Goal: Task Accomplishment & Management: Manage account settings

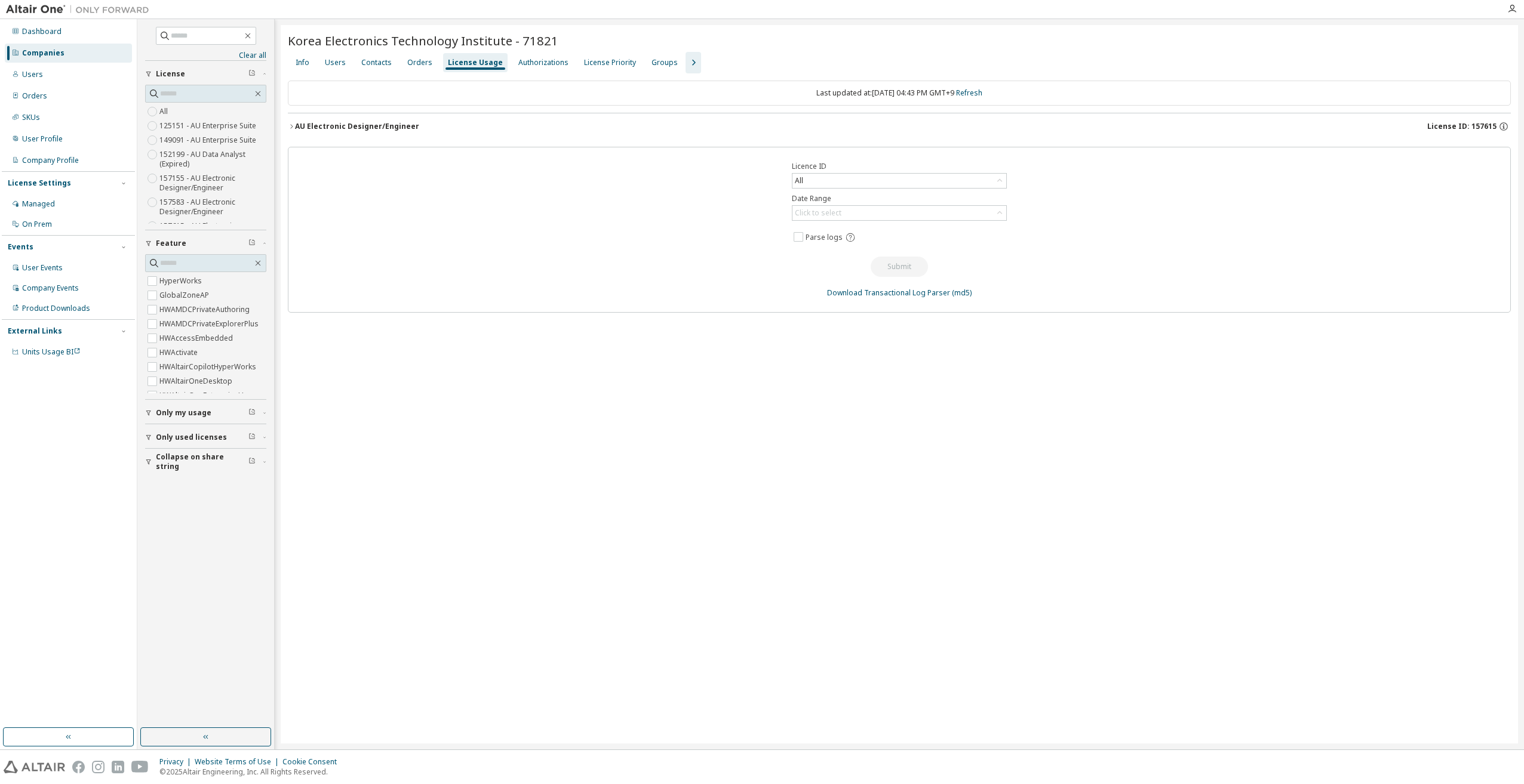
scroll to position [1806, 0]
click at [686, 68] on icon "button" at bounding box center [693, 63] width 14 height 14
click at [653, 66] on div "Groups" at bounding box center [664, 63] width 27 height 10
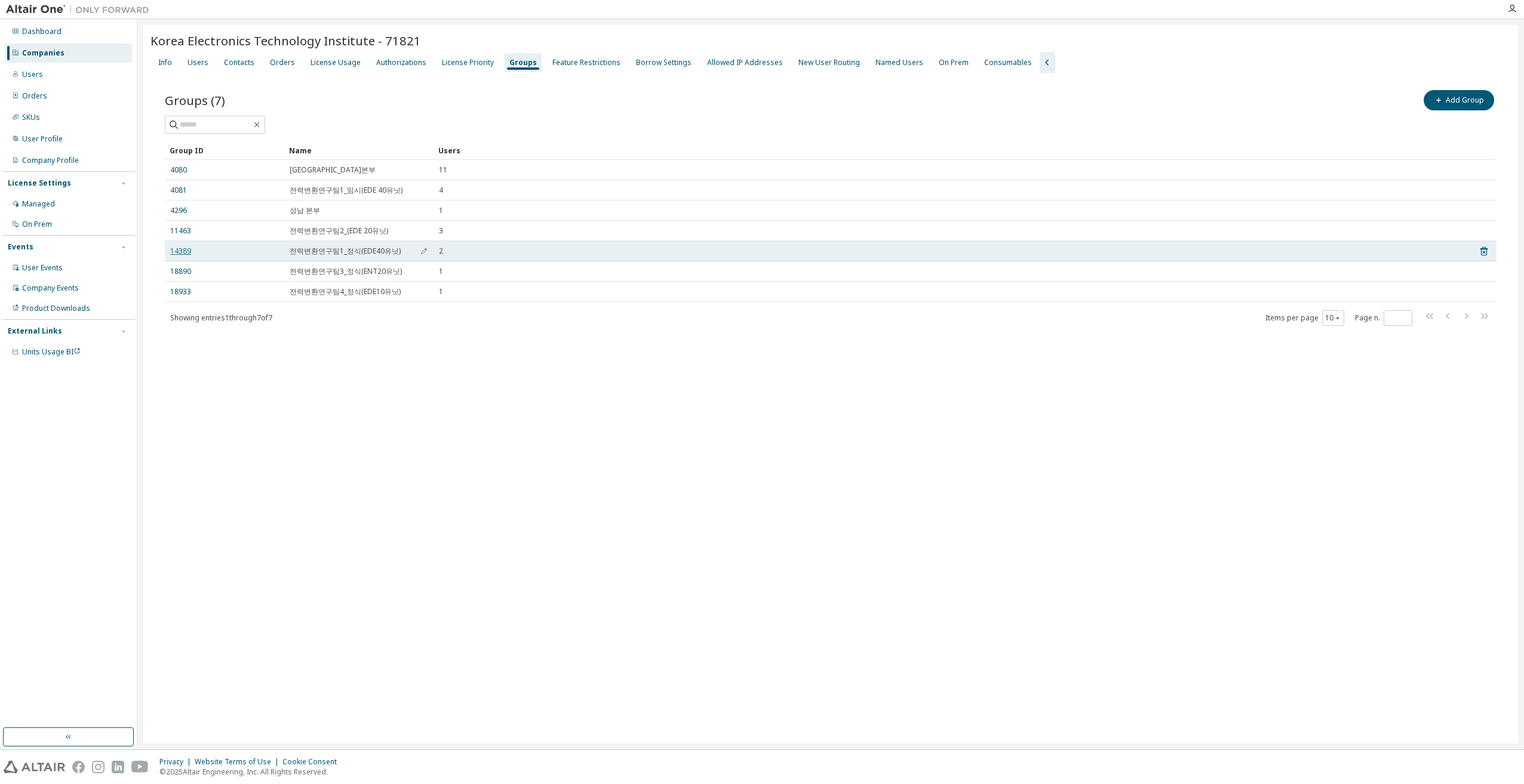
click at [183, 251] on link "14389" at bounding box center [180, 251] width 21 height 10
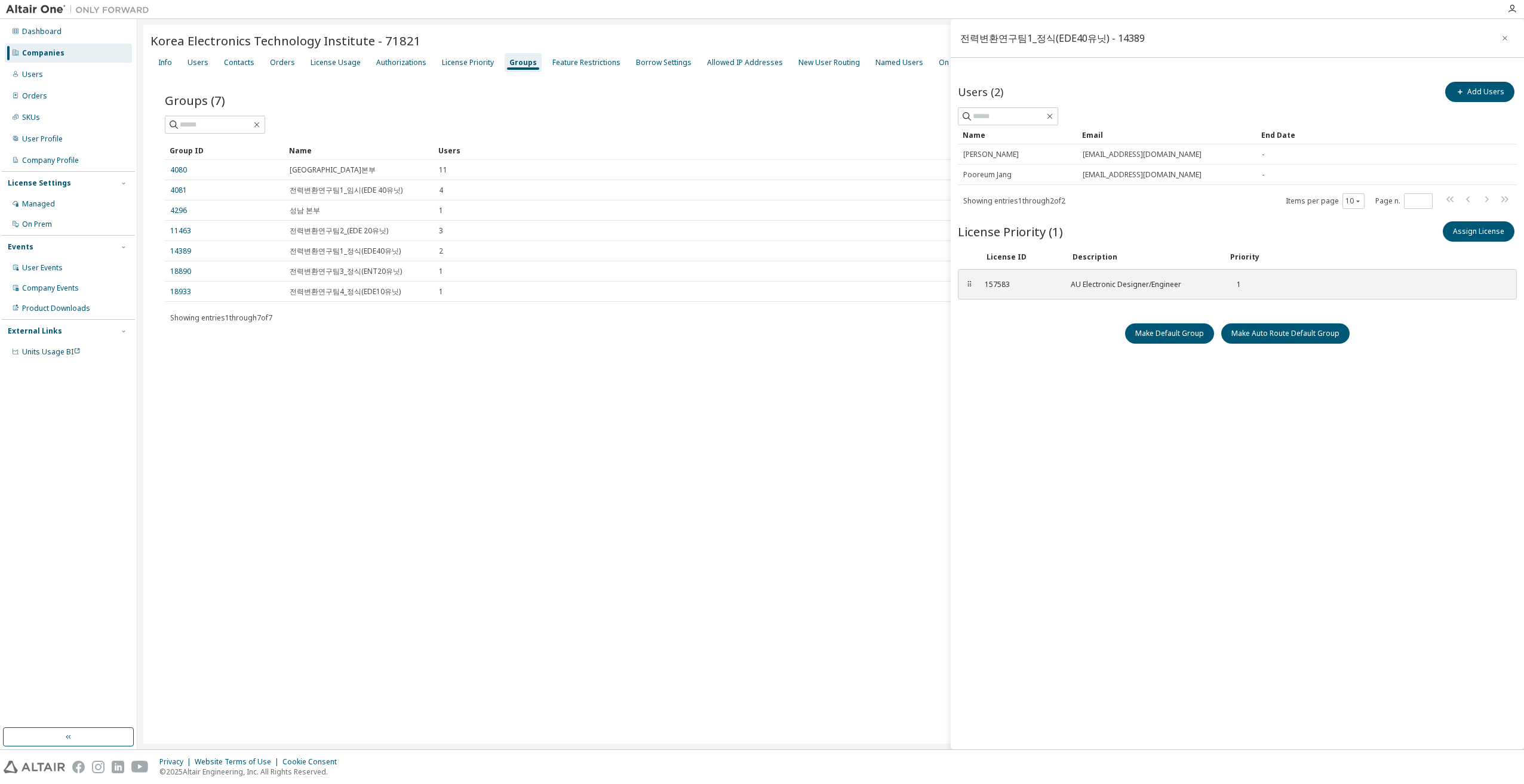
click at [744, 454] on div "Korea Electronics Technology Institute - 71821 Clear Load Save Save As Field Op…" at bounding box center [831, 384] width 1374 height 719
click at [1507, 41] on icon "button" at bounding box center [1504, 38] width 8 height 10
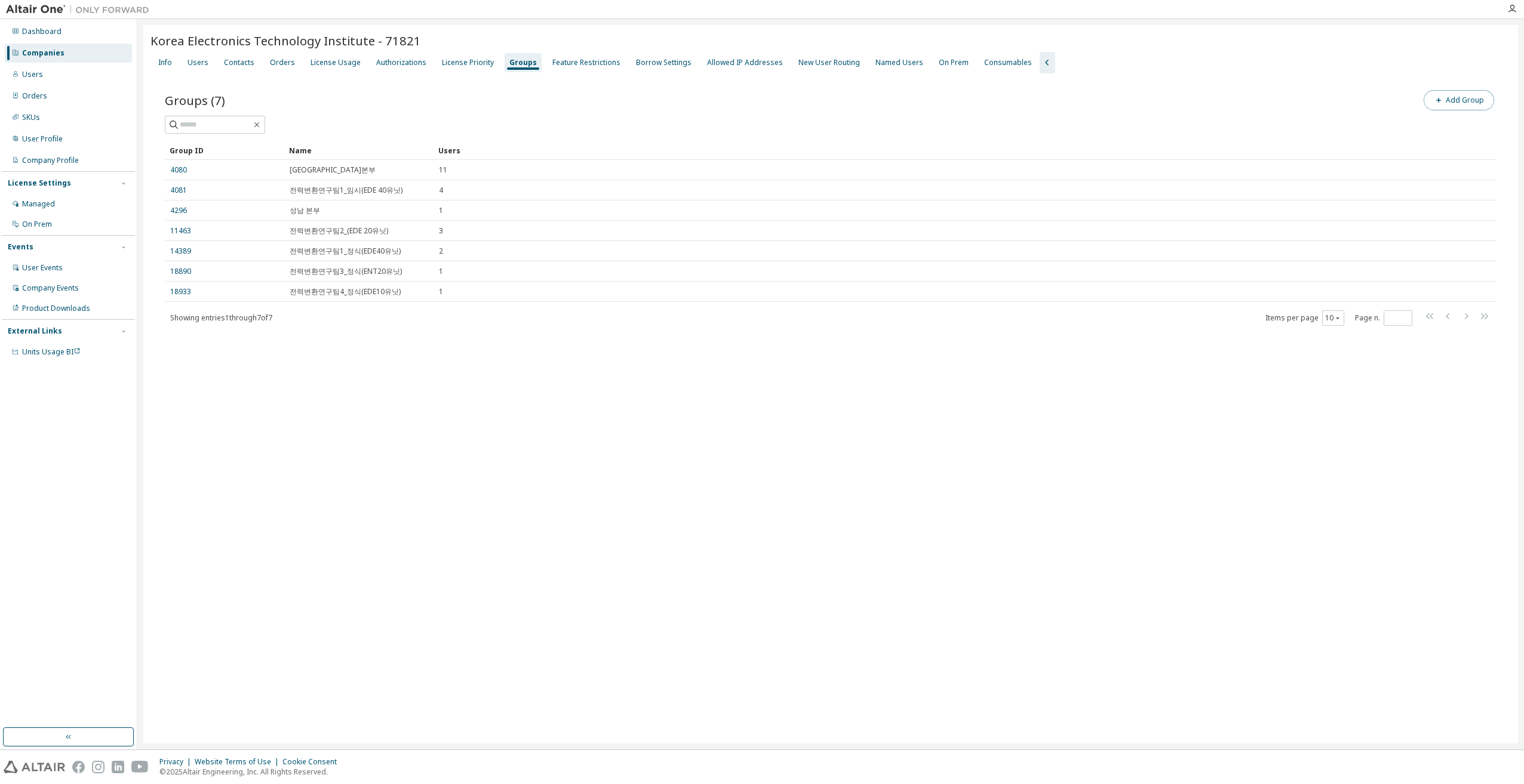
click at [1449, 100] on button "Add Group" at bounding box center [1459, 101] width 71 height 20
click at [1302, 89] on input "text" at bounding box center [1380, 90] width 266 height 10
paste input "**********"
type input "**********"
click at [1480, 114] on button "Add" at bounding box center [1488, 116] width 57 height 20
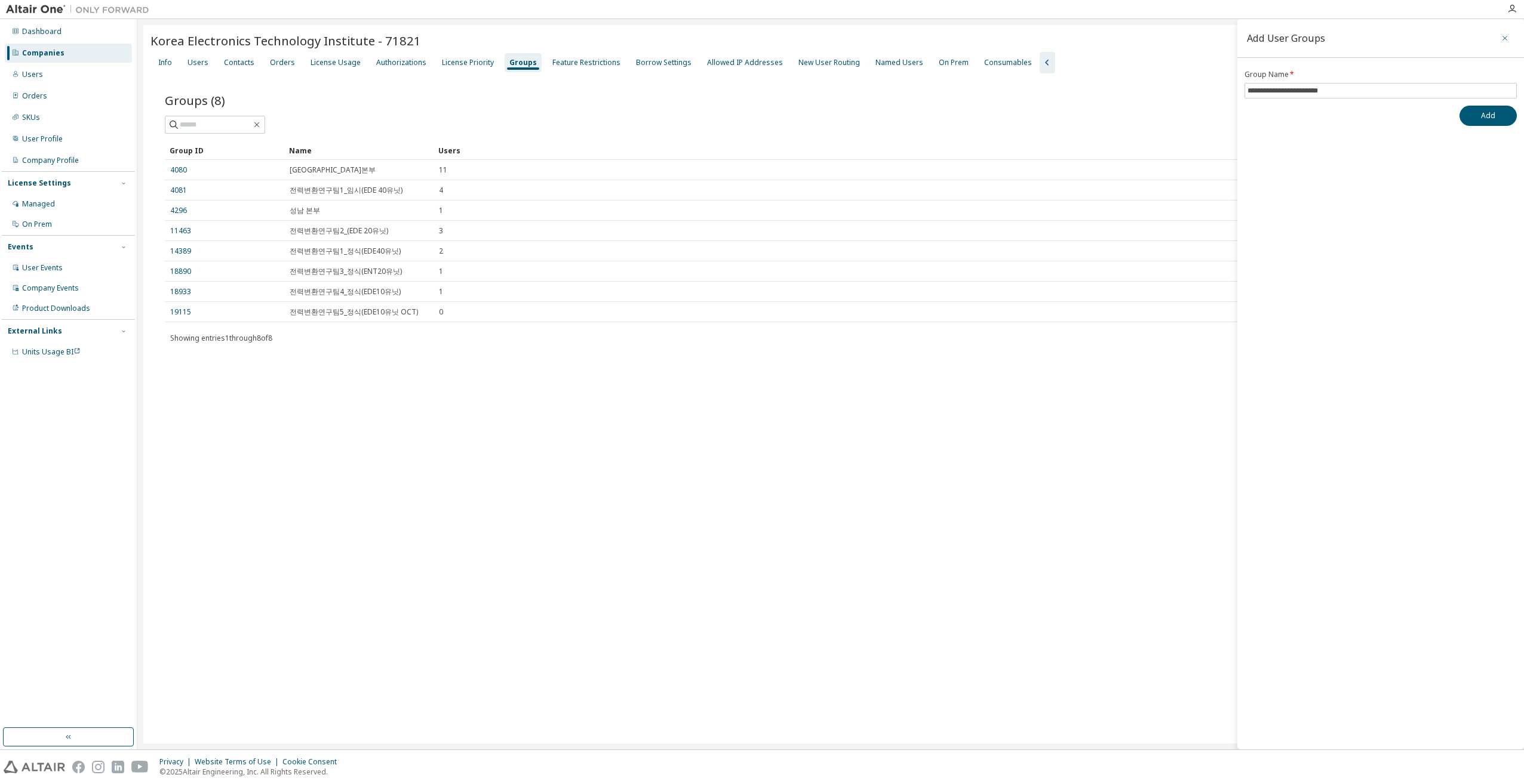
click at [1507, 41] on icon "button" at bounding box center [1504, 38] width 8 height 10
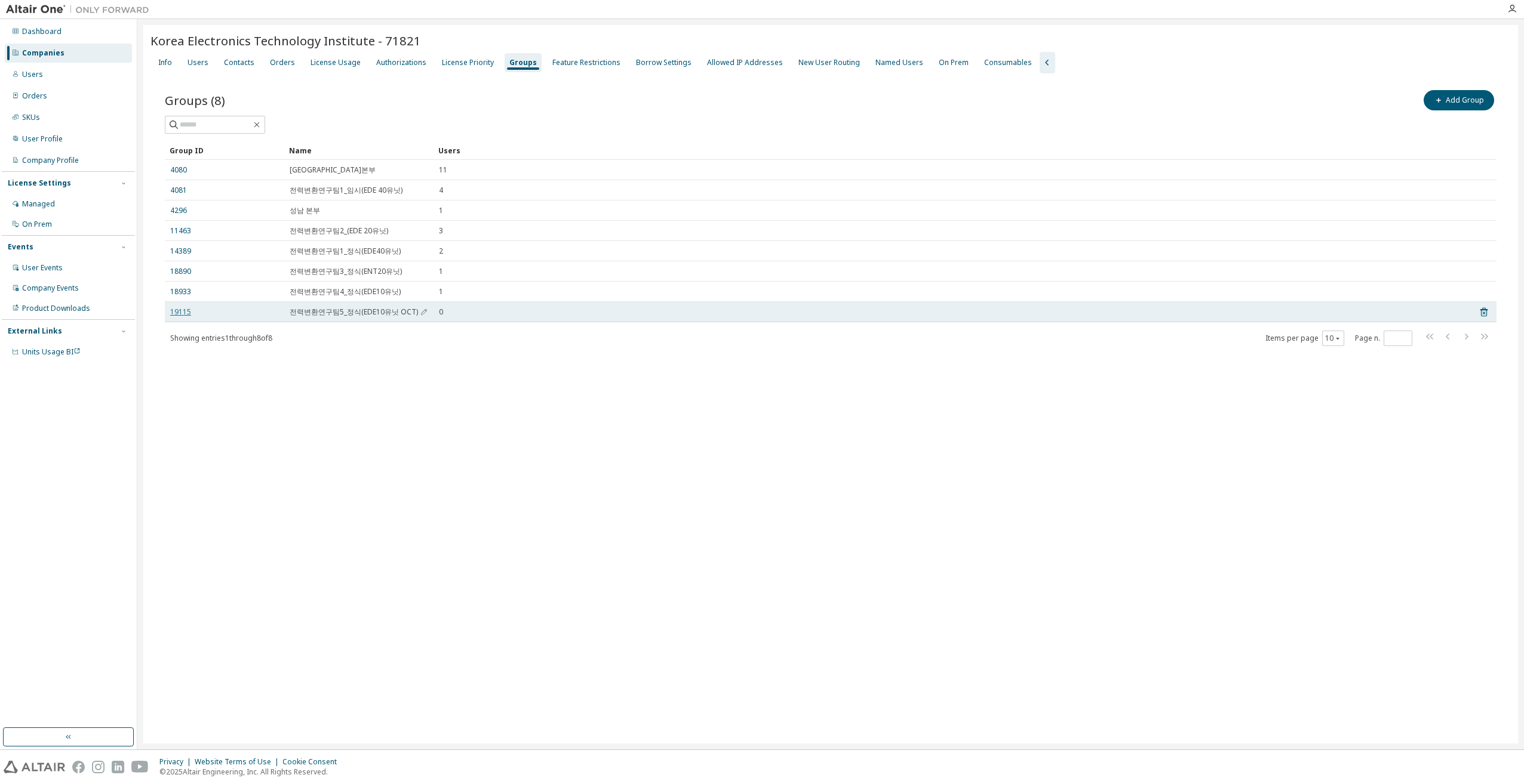
click at [171, 311] on link "19115" at bounding box center [180, 312] width 21 height 10
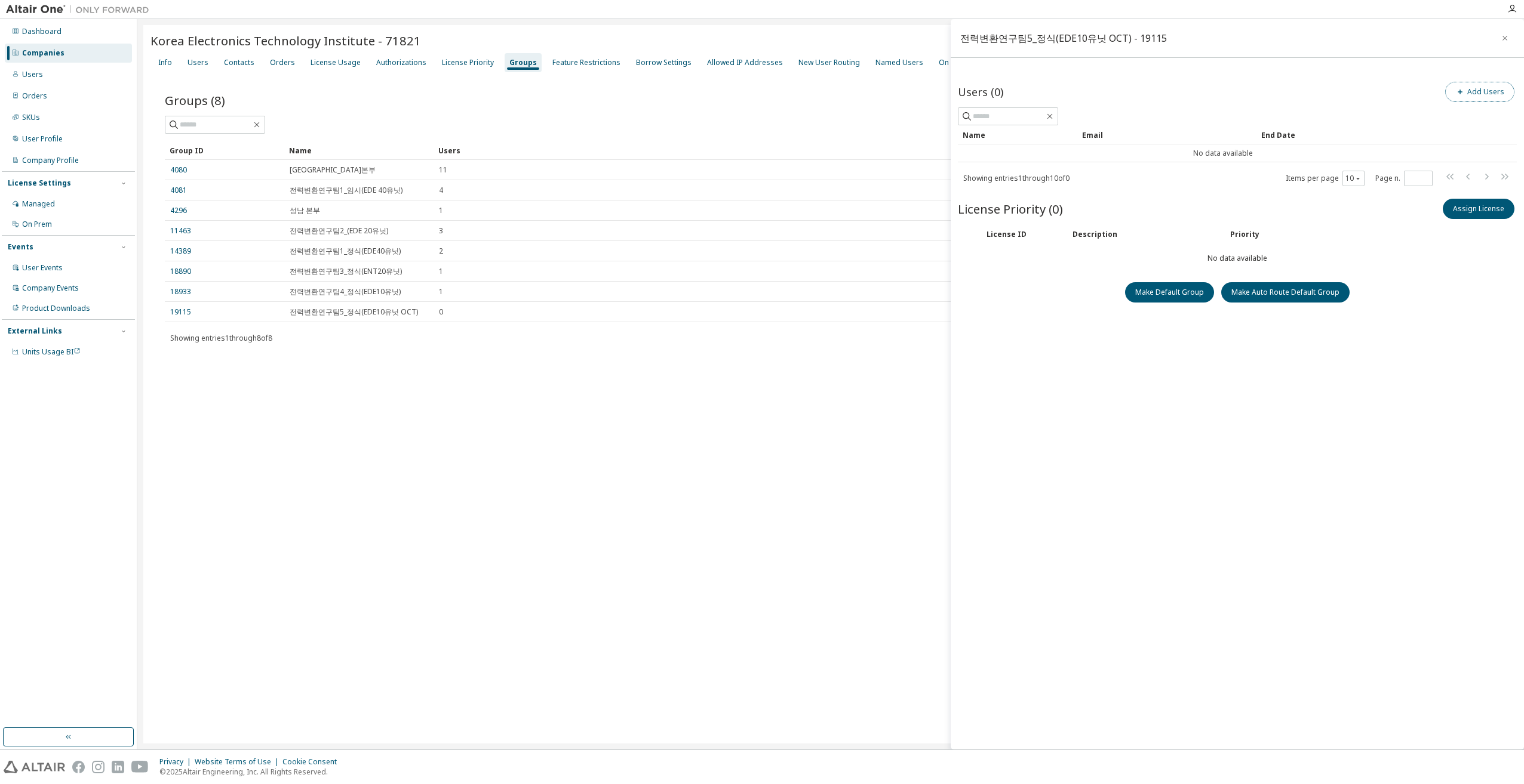
click at [1472, 97] on button "Add Users" at bounding box center [1480, 92] width 69 height 20
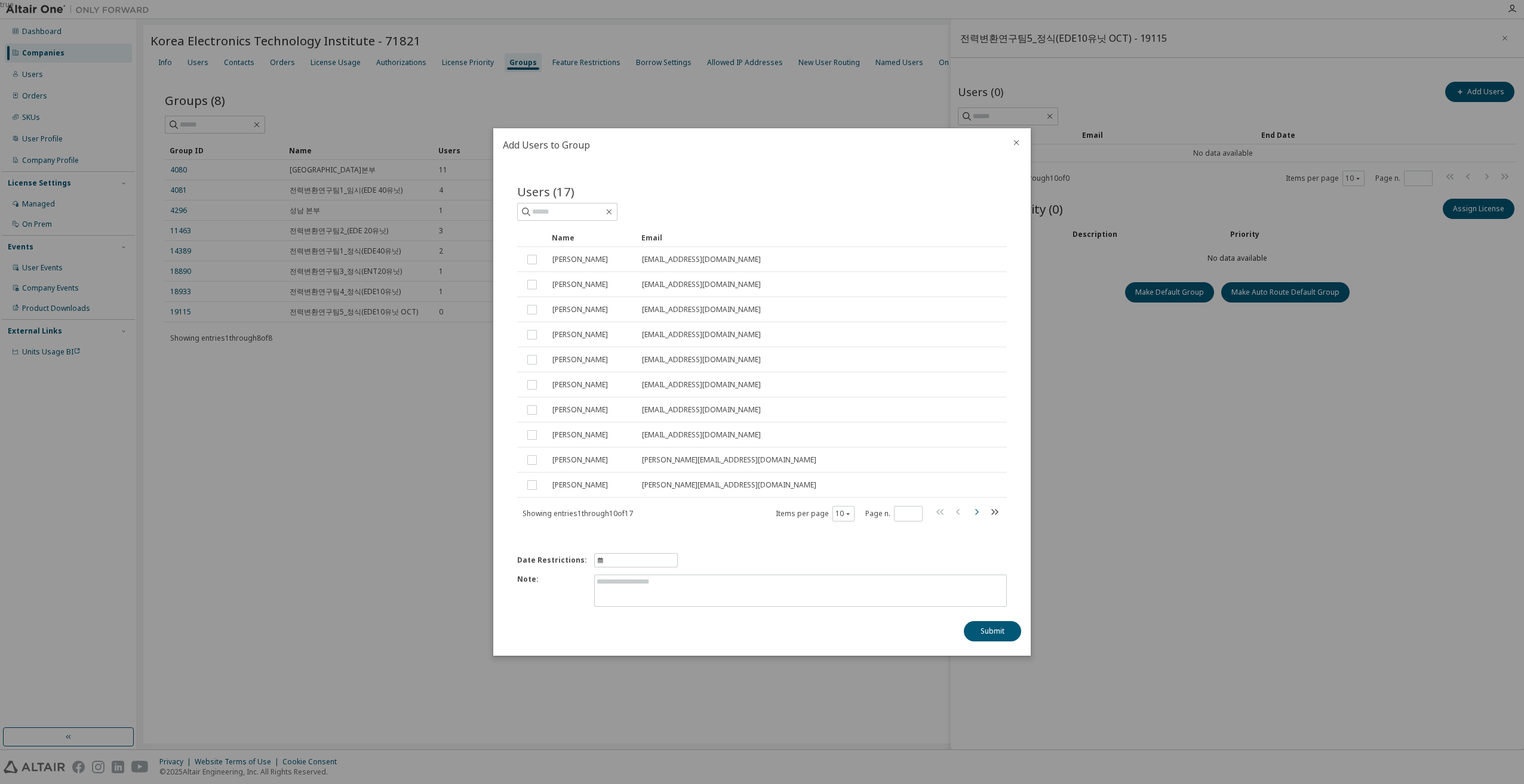
click at [977, 515] on icon "button" at bounding box center [976, 511] width 14 height 14
type input "*"
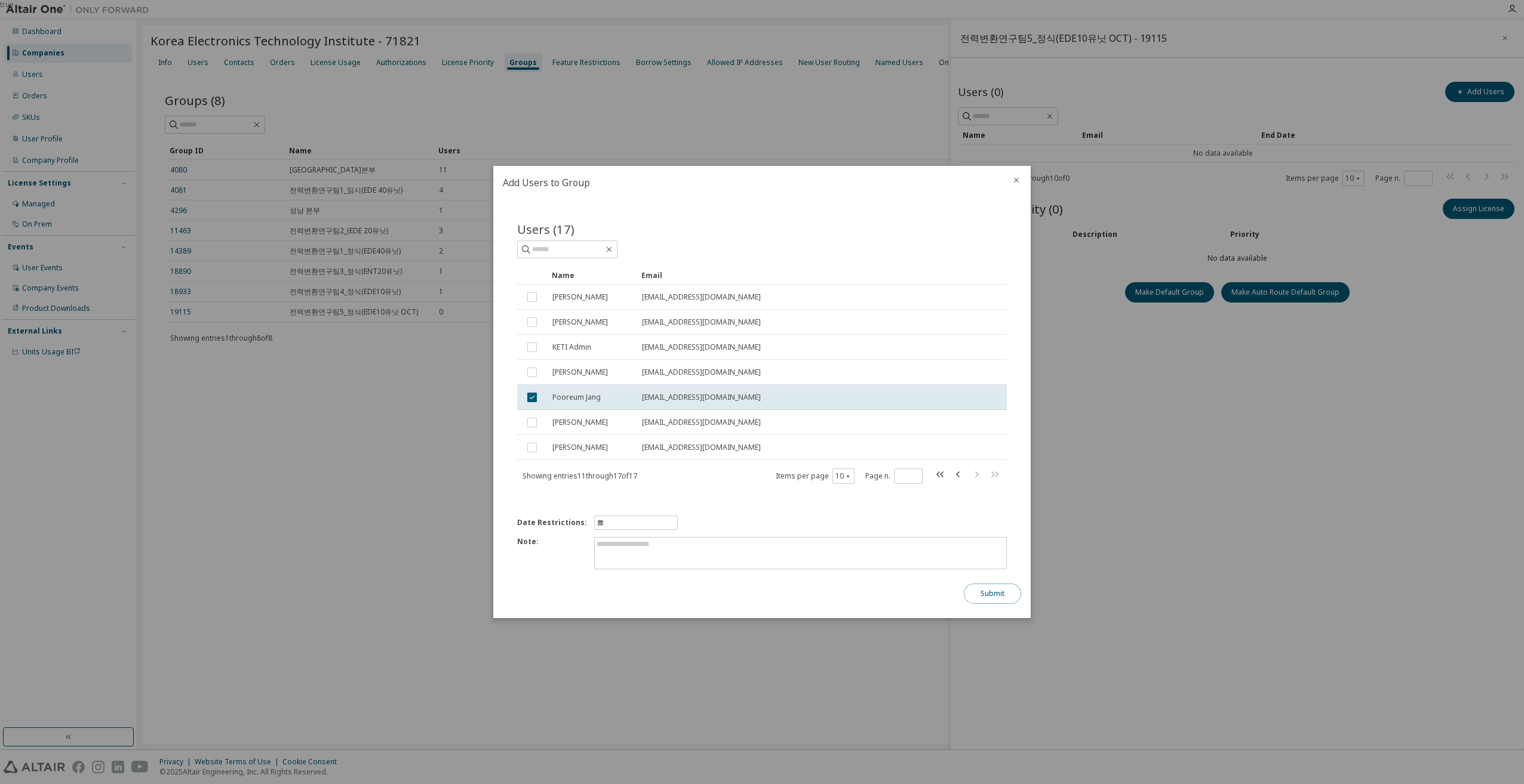
click at [982, 596] on button "Submit" at bounding box center [992, 594] width 57 height 20
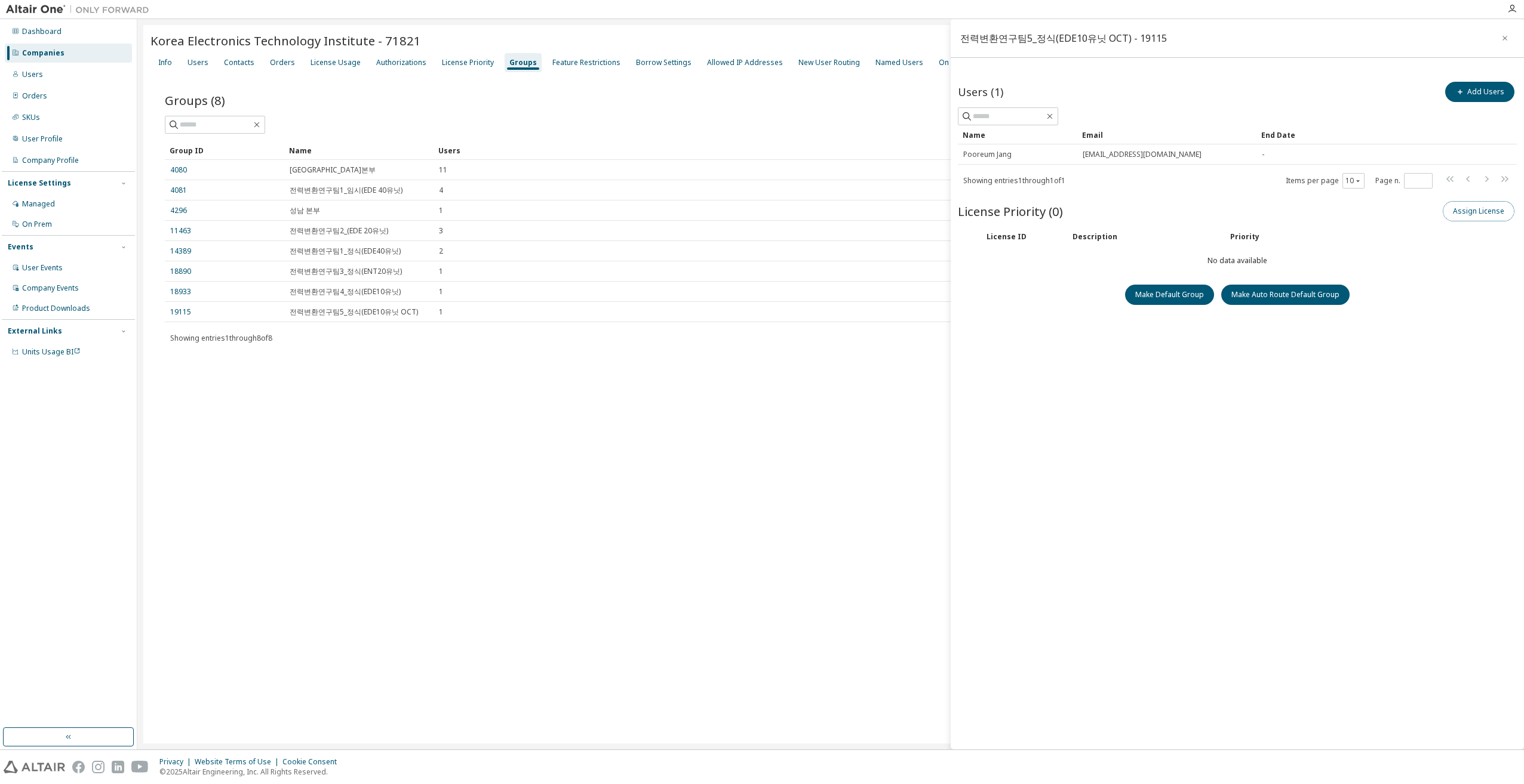
click at [1477, 211] on button "Assign License" at bounding box center [1478, 211] width 71 height 20
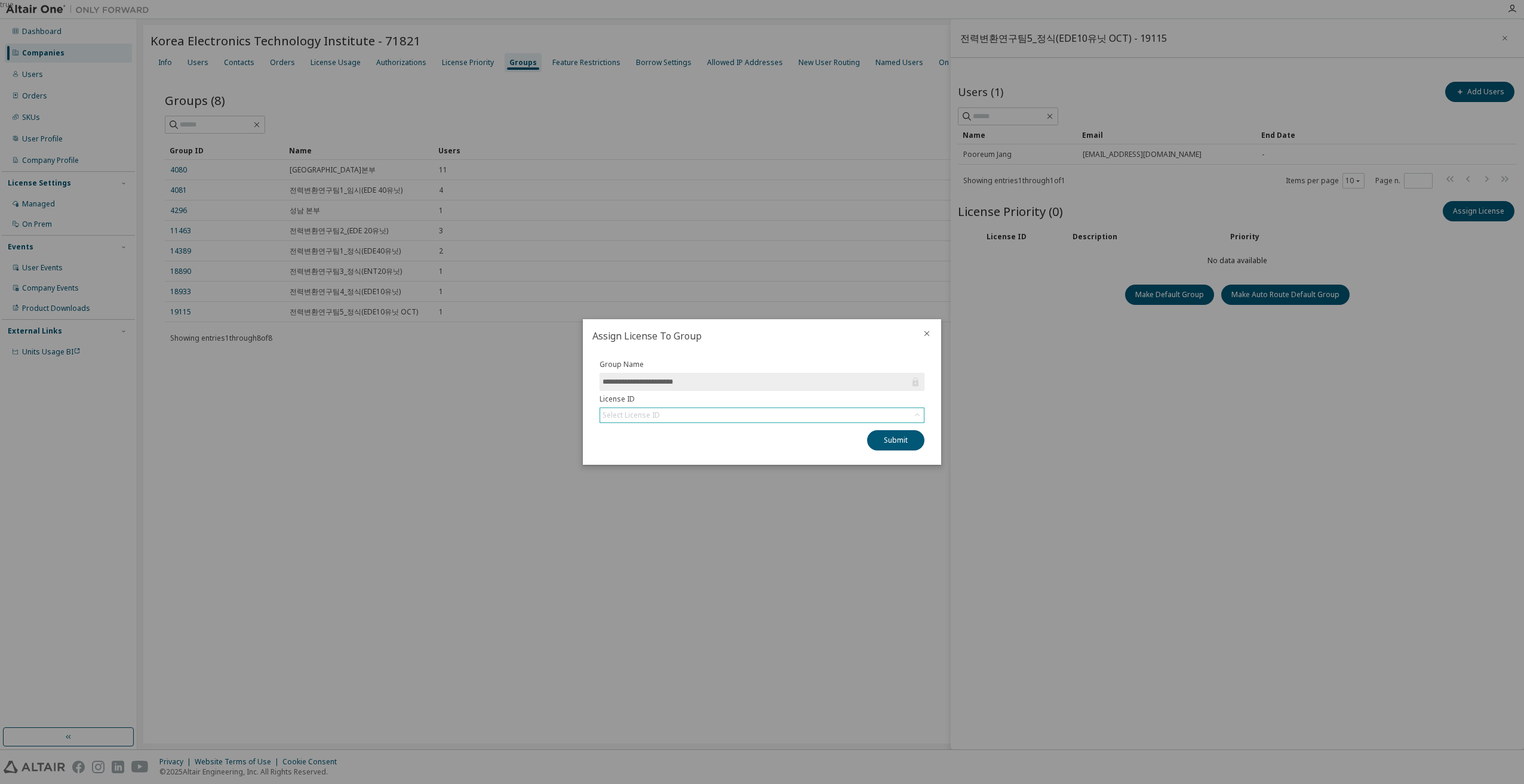
click at [697, 415] on div "Select License ID" at bounding box center [762, 415] width 324 height 14
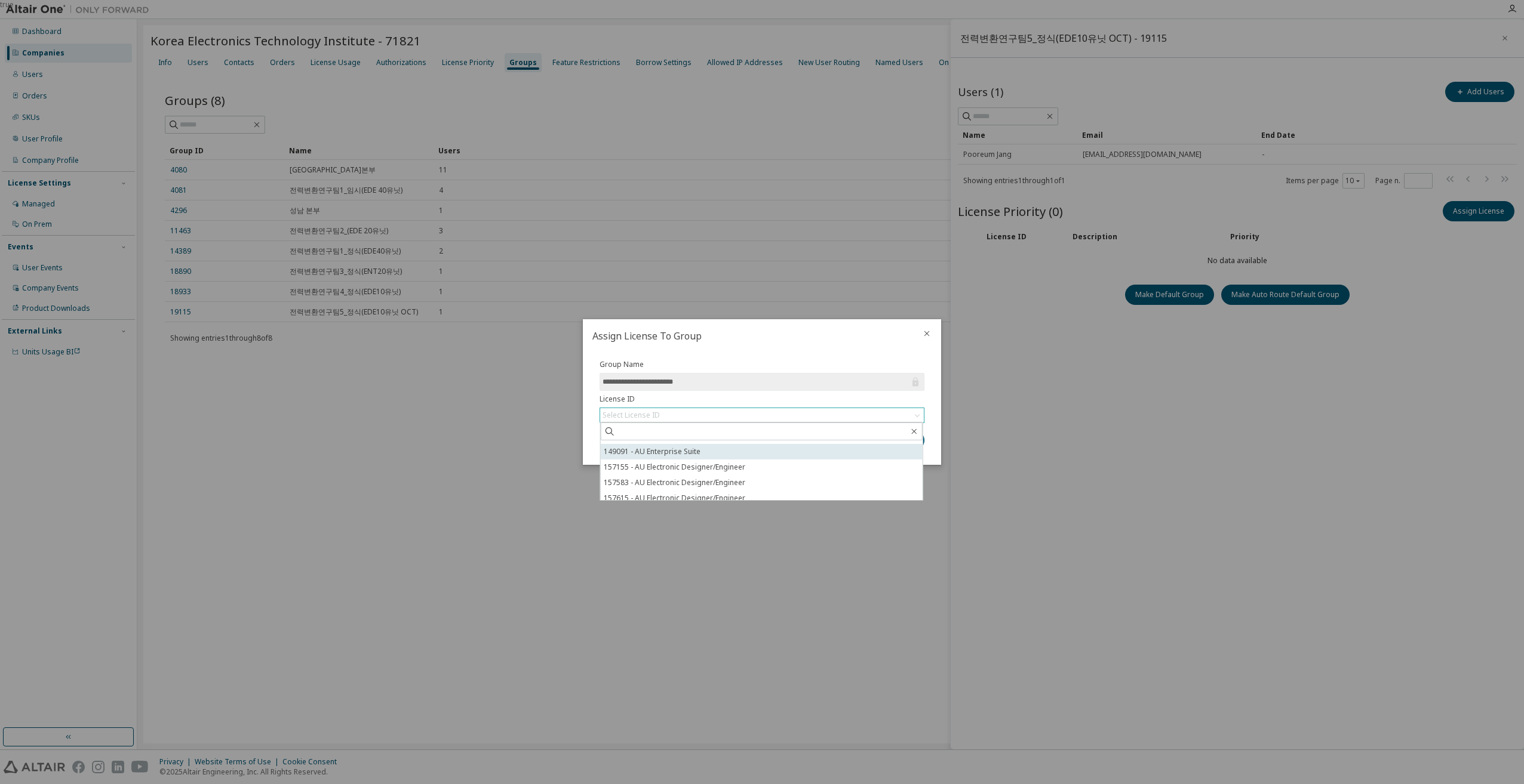
scroll to position [33, 0]
click at [729, 495] on li "159367 - AU Electronic Designer/Engineer" at bounding box center [761, 492] width 322 height 16
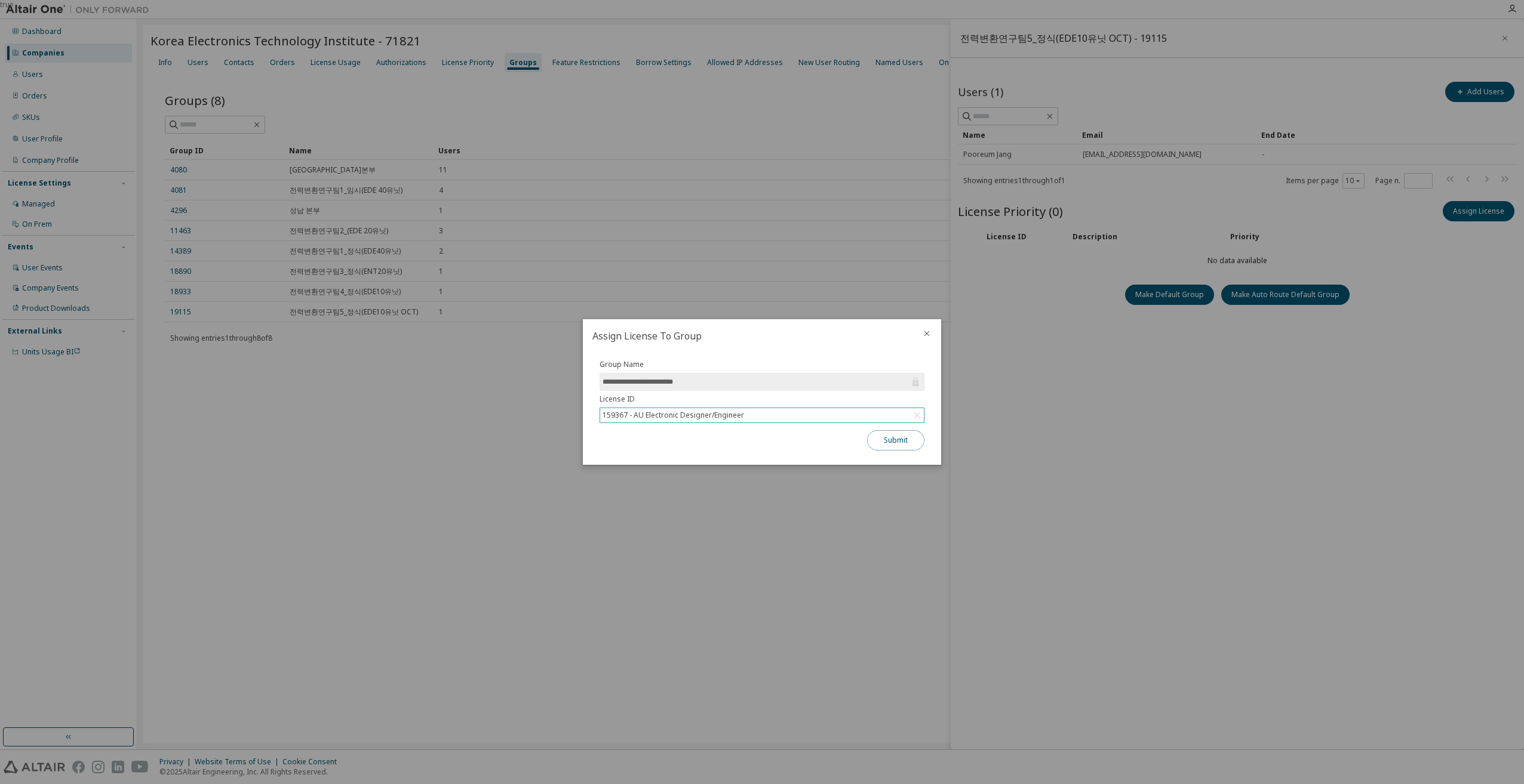
click at [895, 444] on button "Submit" at bounding box center [895, 441] width 57 height 20
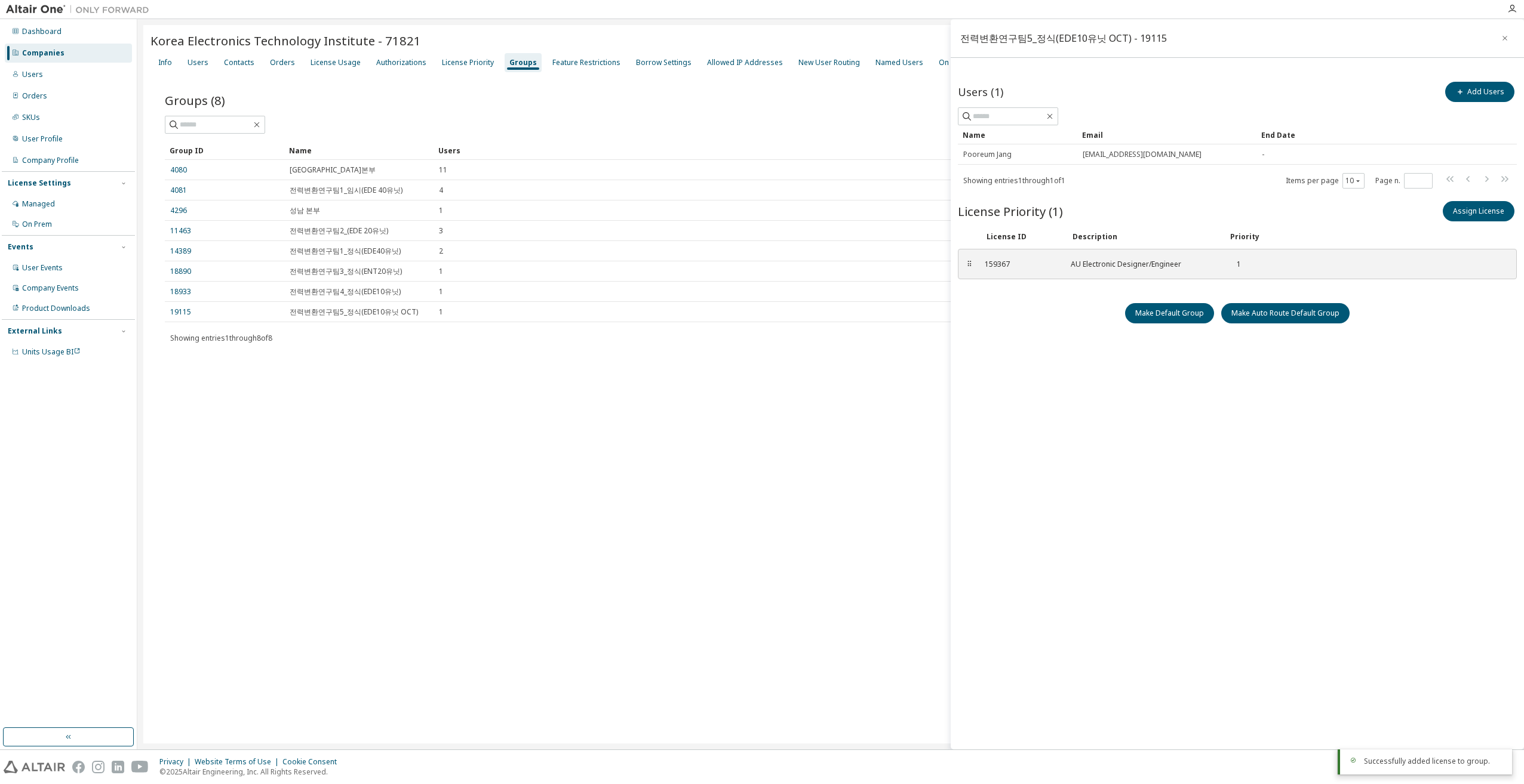
click at [1091, 568] on div "전력변환연구팀5_정식(EDE10유닛 OCT) - 19115 Users (1) Add Users Clear Load Save Save As Fi…" at bounding box center [1237, 384] width 574 height 730
click at [1506, 40] on icon "button" at bounding box center [1504, 38] width 8 height 10
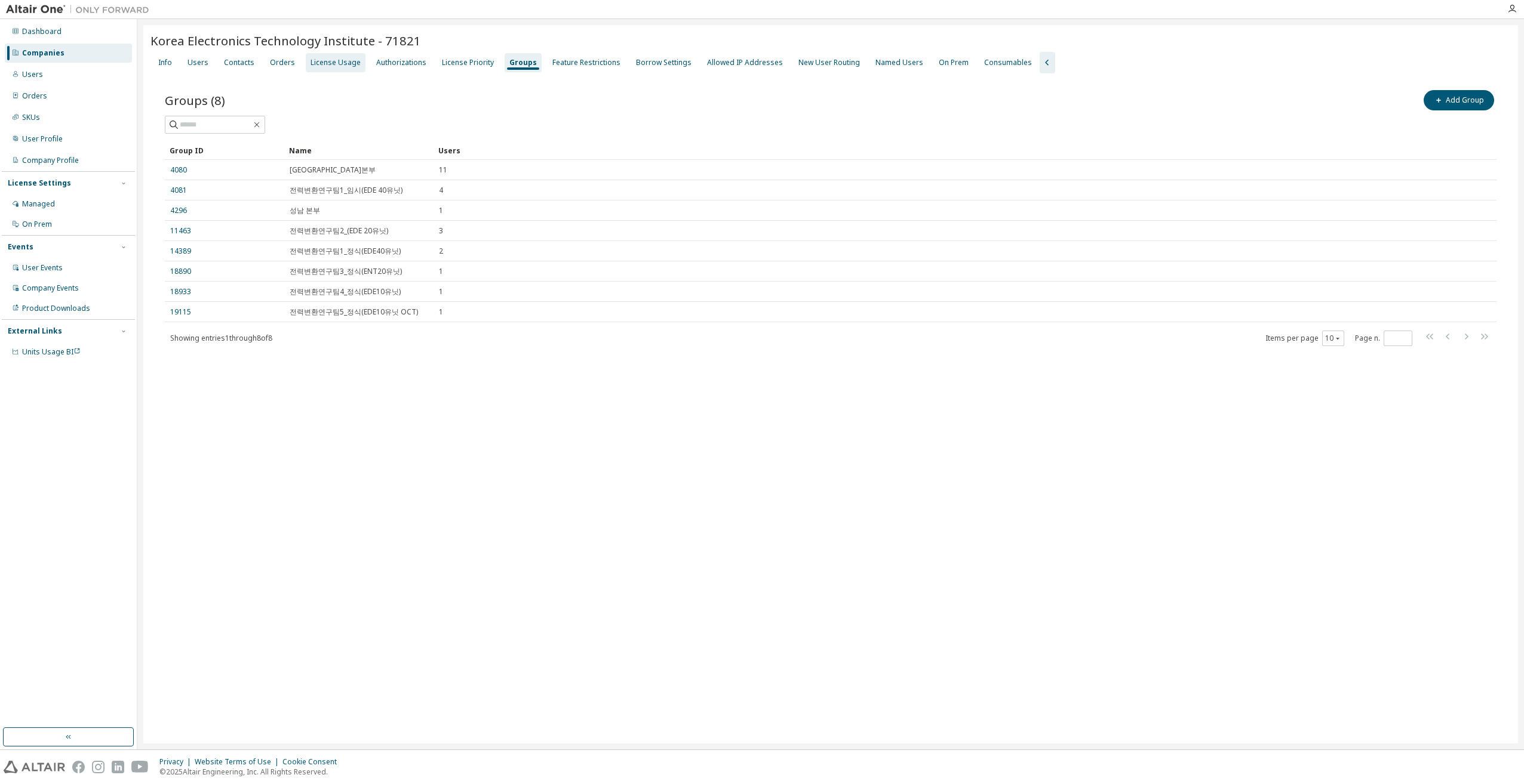
click at [329, 69] on div "License Usage" at bounding box center [335, 63] width 60 height 19
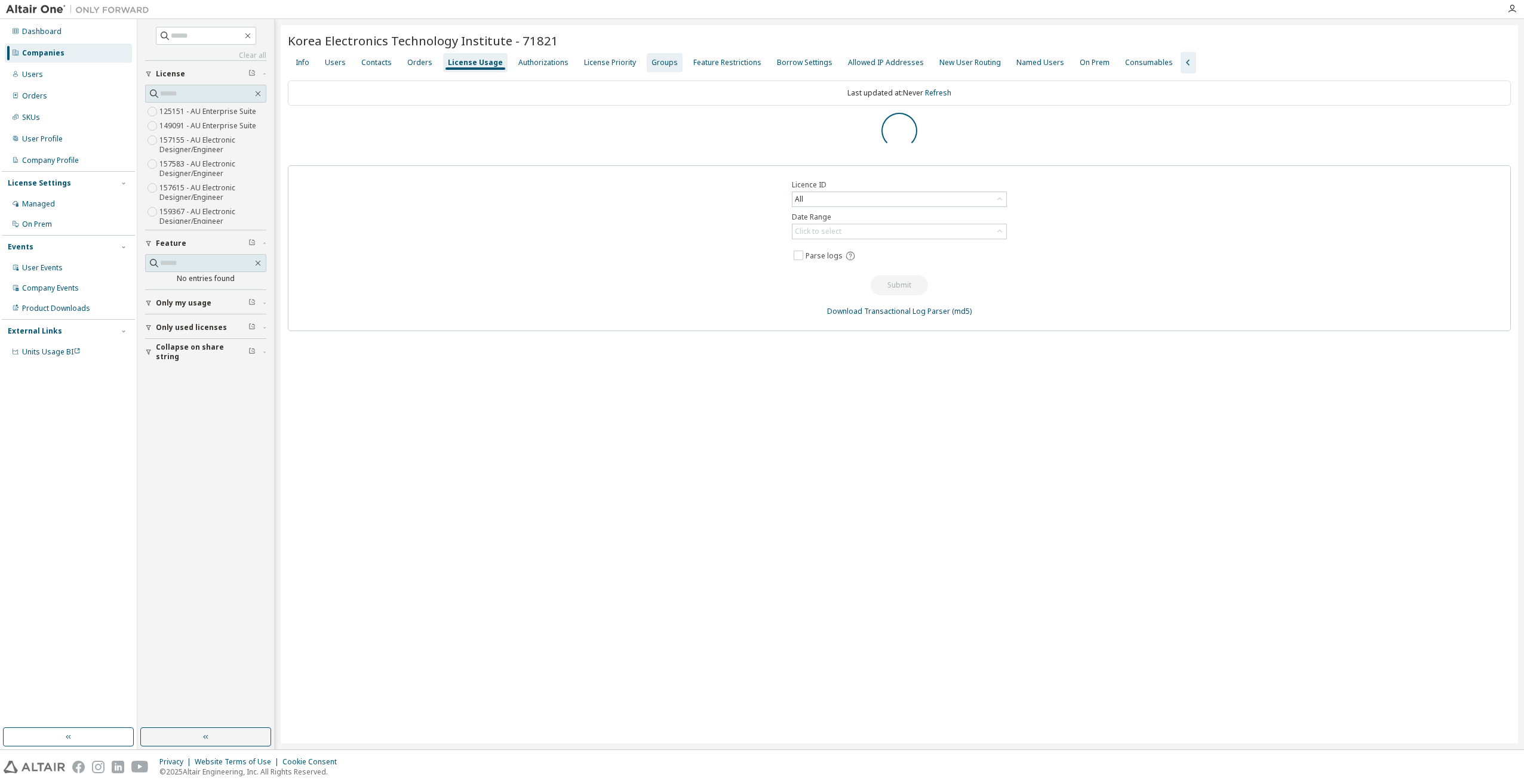
click at [651, 63] on div "Groups" at bounding box center [664, 63] width 27 height 10
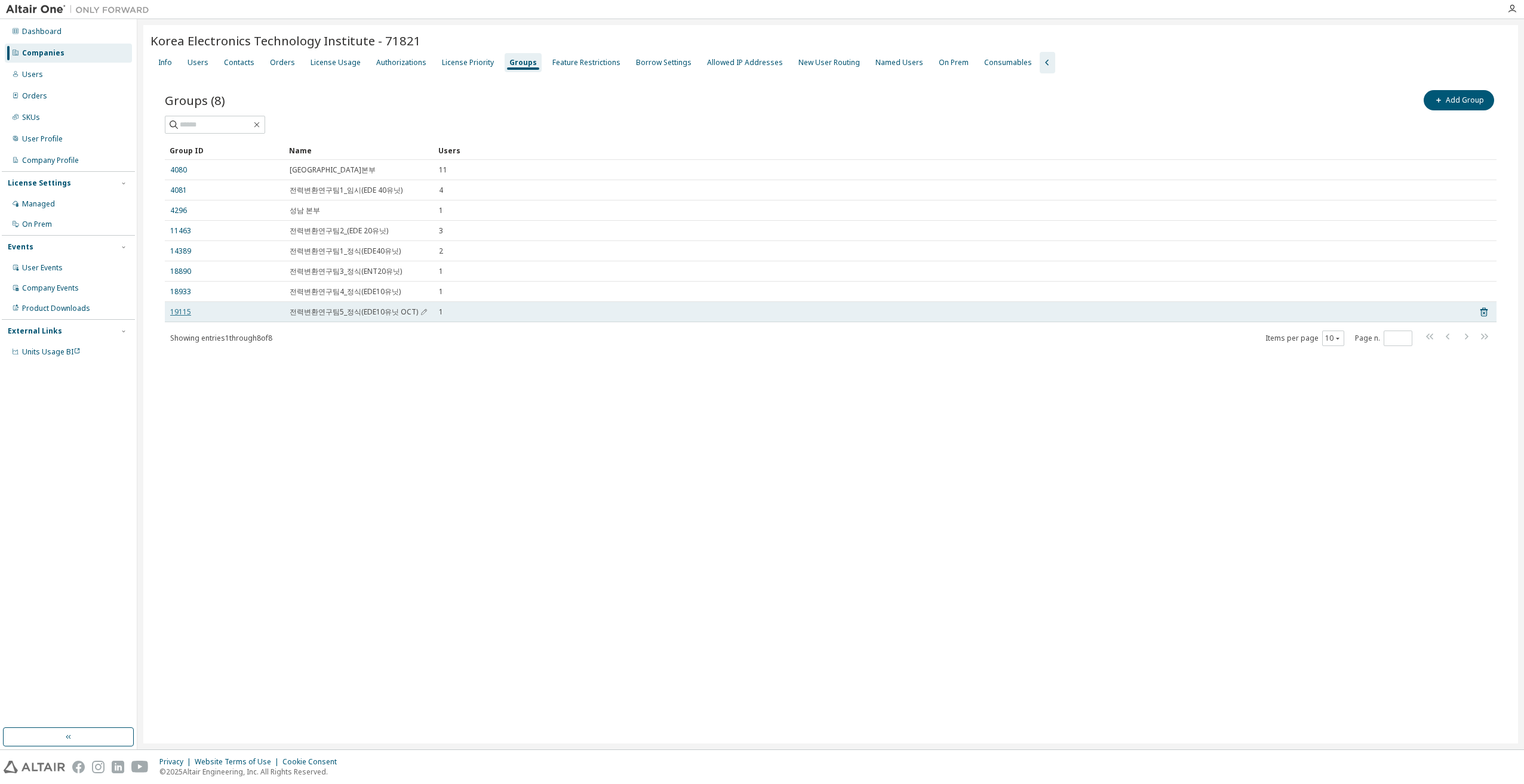
click at [176, 314] on link "19115" at bounding box center [180, 312] width 21 height 10
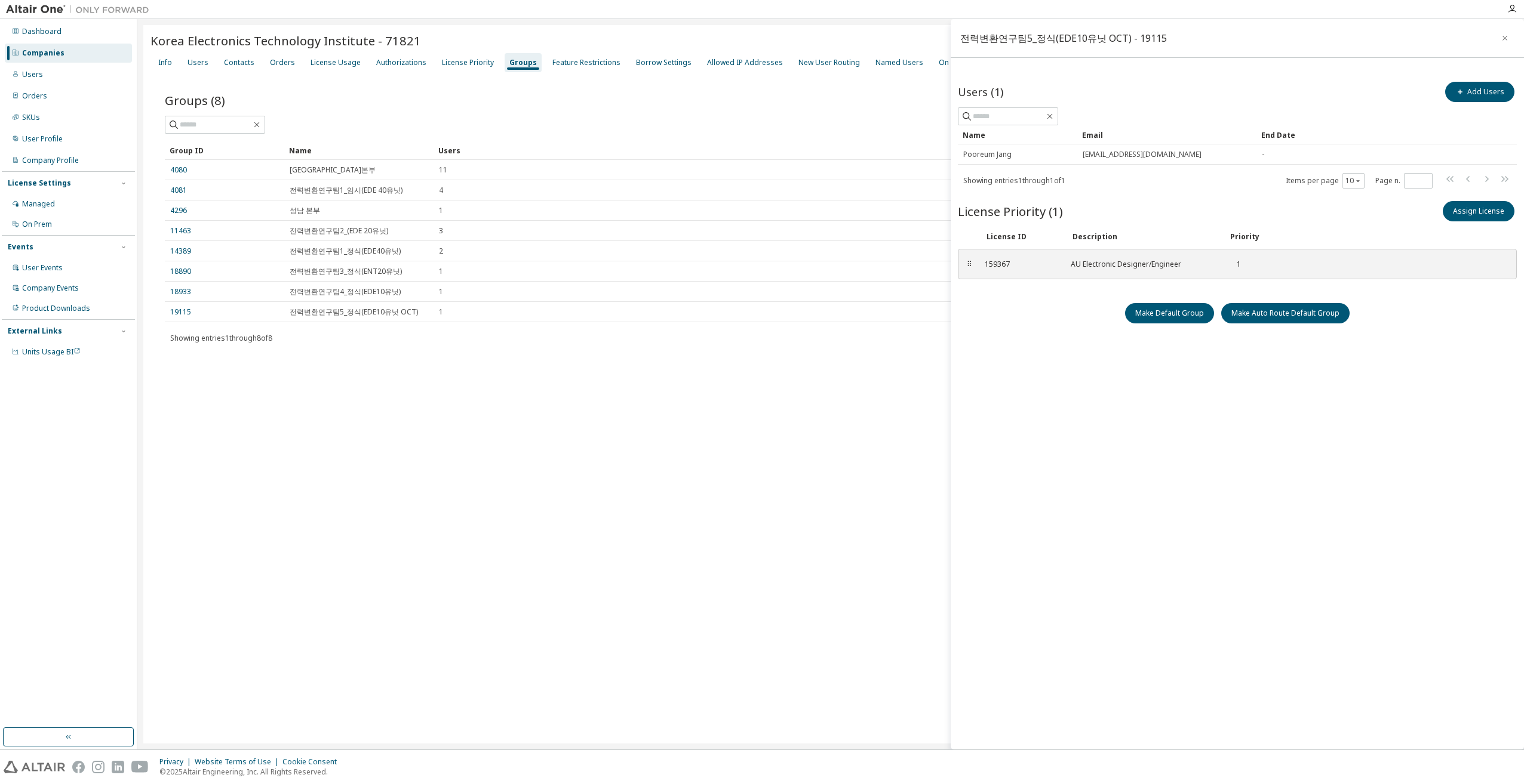
click at [525, 437] on div "Korea Electronics Technology Institute - 71821 Clear Load Save Save As Field Op…" at bounding box center [831, 384] width 1374 height 719
click at [447, 61] on div "License Priority" at bounding box center [467, 63] width 52 height 10
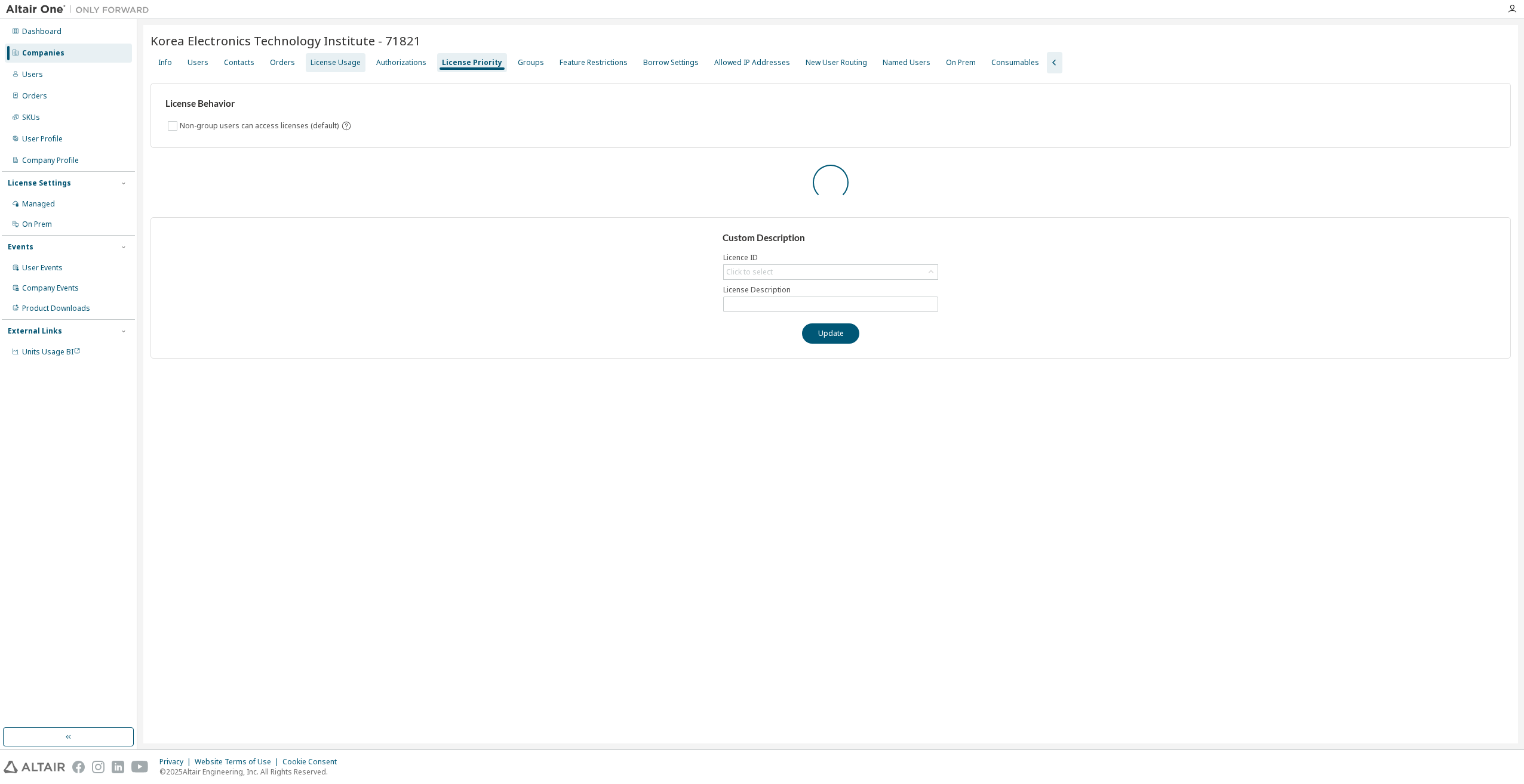
click at [334, 66] on div "License Usage" at bounding box center [335, 63] width 50 height 10
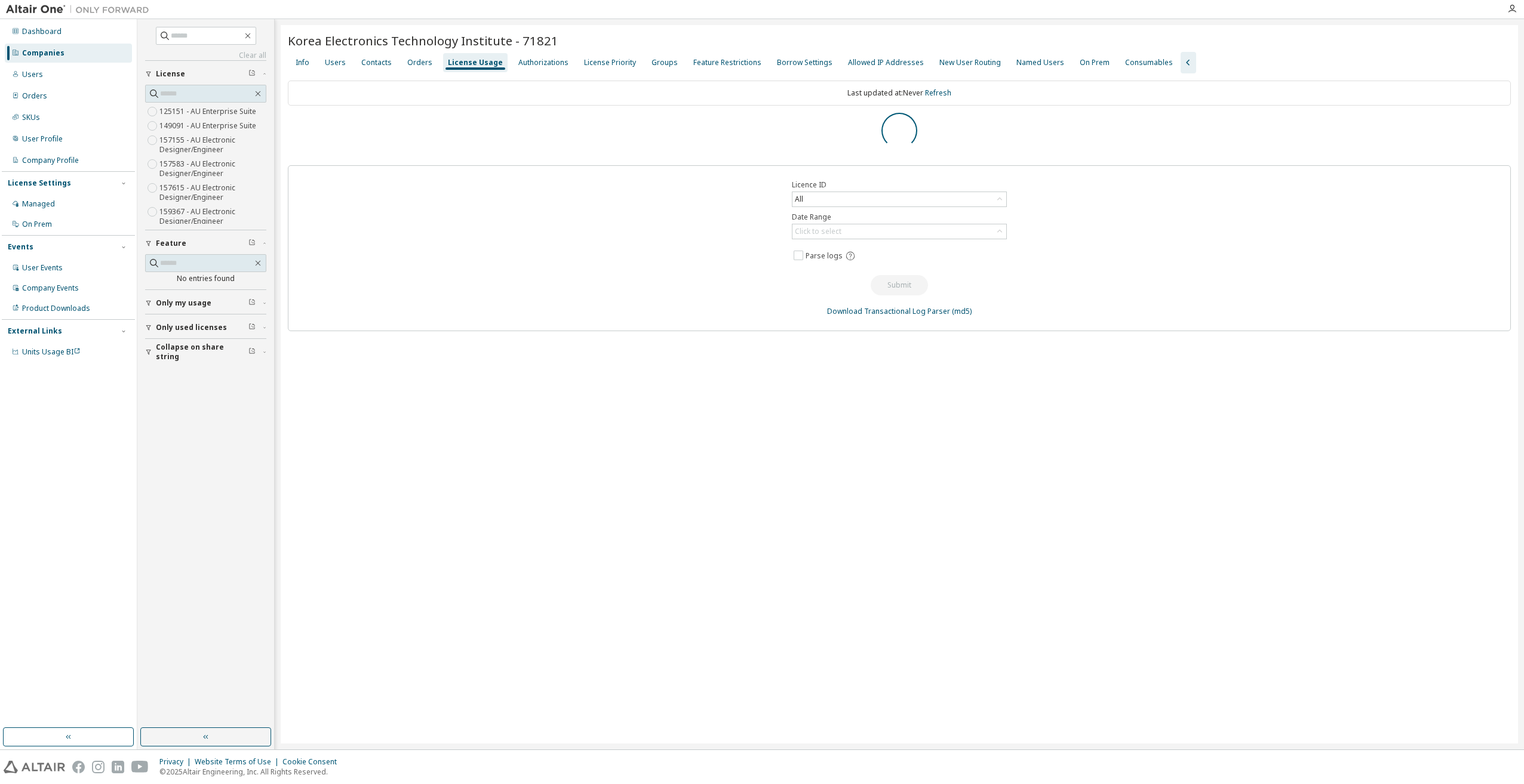
click at [516, 420] on div "Korea Electronics Technology Institute - 71821 Clear Load Save Save As Field Op…" at bounding box center [899, 384] width 1237 height 719
click at [651, 67] on div "Groups" at bounding box center [664, 63] width 27 height 10
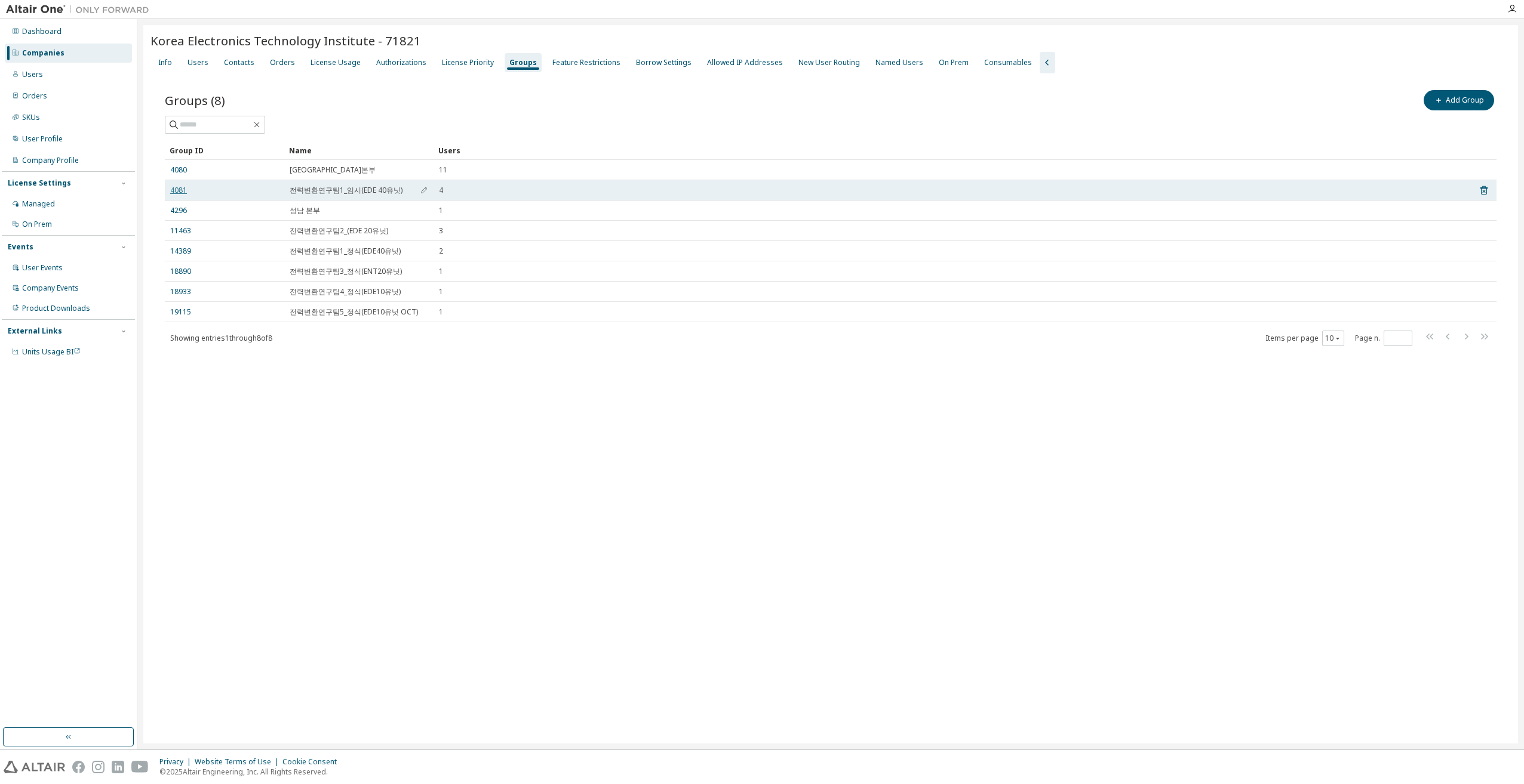
click at [179, 190] on link "4081" at bounding box center [178, 190] width 17 height 10
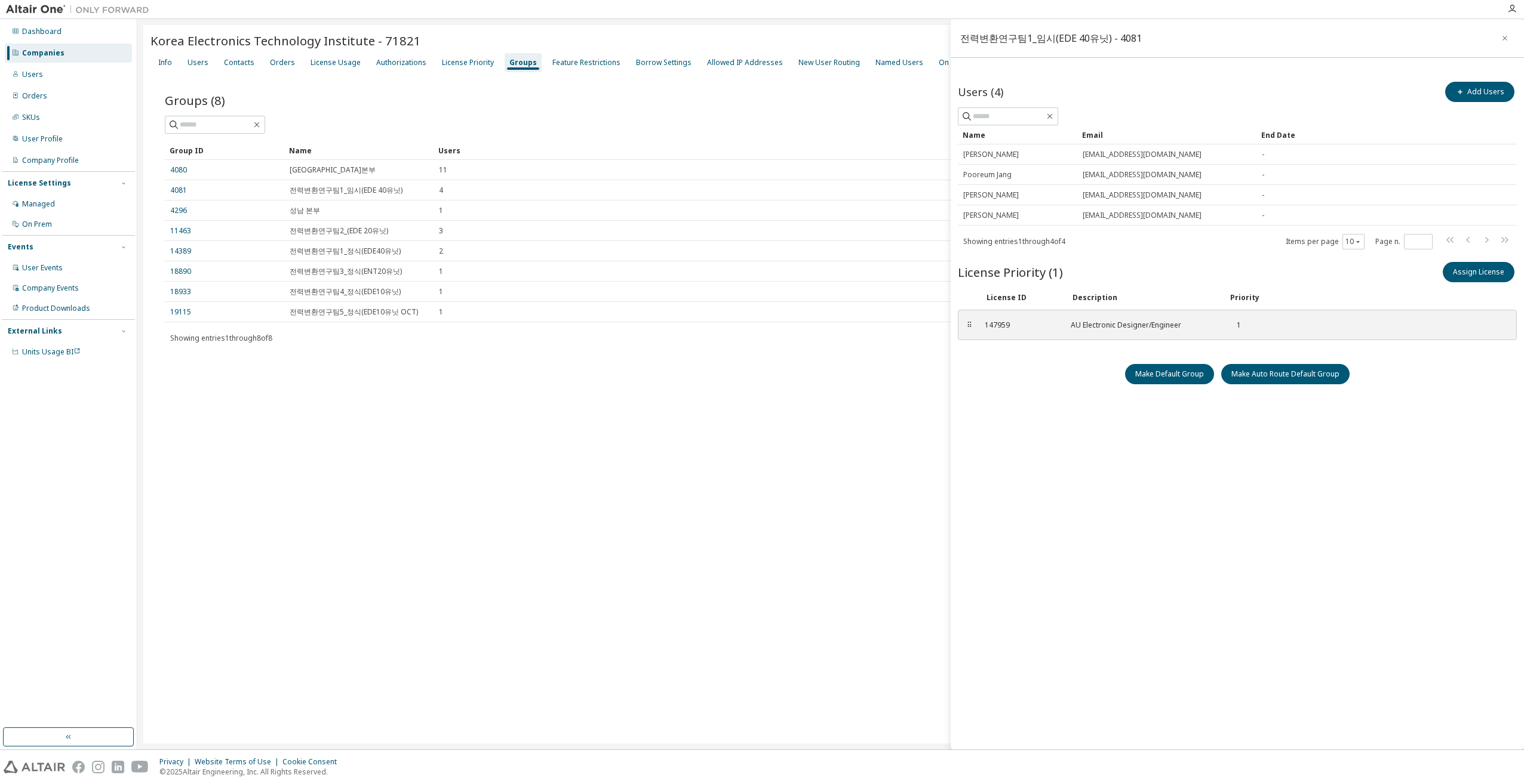
click at [797, 413] on div "Korea Electronics Technology Institute - 71821 Clear Load Save Save As Field Op…" at bounding box center [831, 384] width 1374 height 719
